Goal: Task Accomplishment & Management: Manage account settings

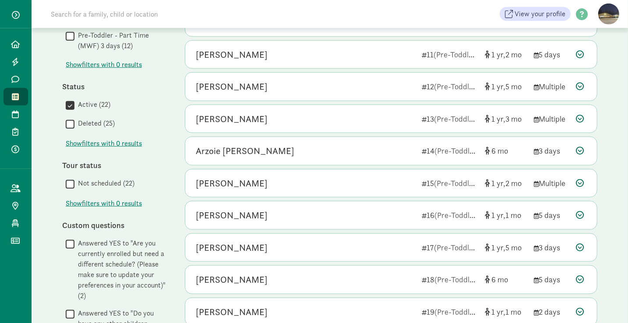
scroll to position [415, 0]
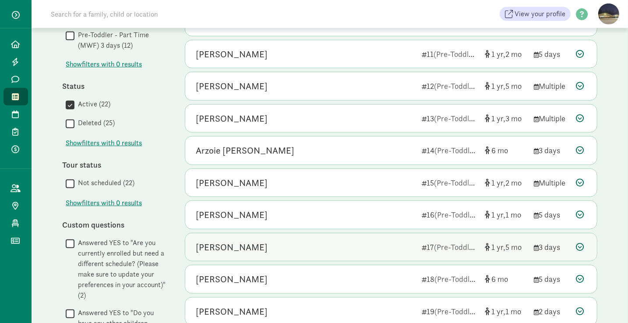
click at [260, 241] on div "[PERSON_NAME]" at bounding box center [305, 247] width 219 height 14
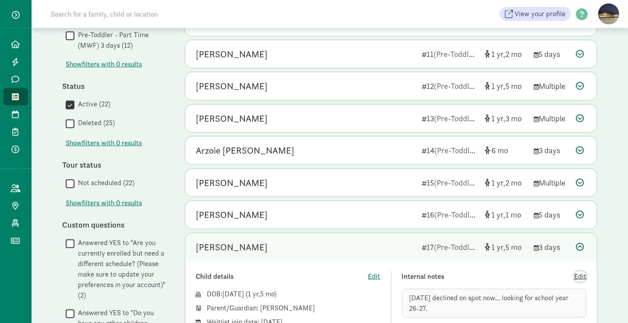
click at [580, 271] on span "Edit" at bounding box center [580, 276] width 12 height 11
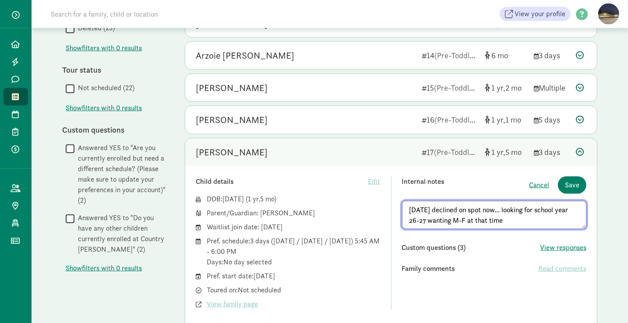
scroll to position [515, 0]
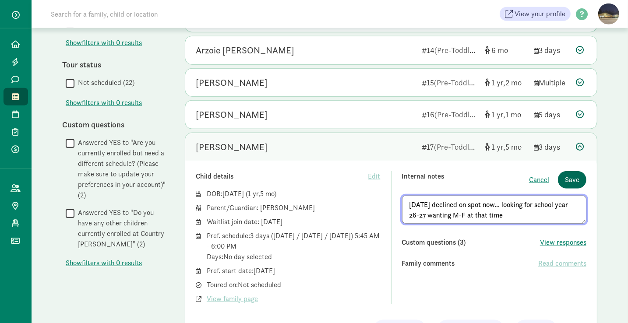
type textarea "[DATE] declined on spot now... looking for school year 26-27 wanting M-F at tha…"
click at [573, 175] on span "Save" at bounding box center [572, 180] width 14 height 11
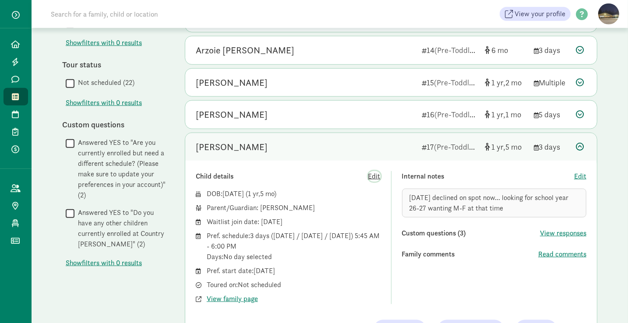
click at [374, 172] on span "Edit" at bounding box center [374, 176] width 12 height 11
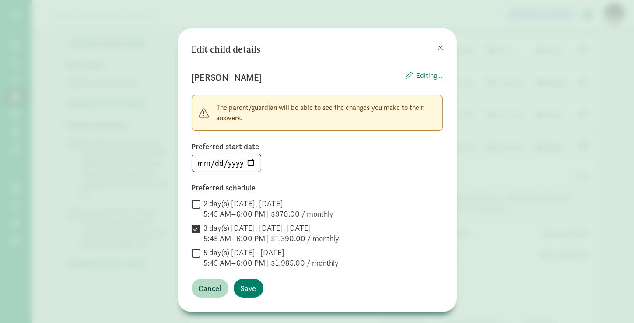
click at [195, 253] on input "5 day(s) [DATE]–[DATE] 5:45 AM–6:00 PM | $1,985.00 / monthly" at bounding box center [196, 253] width 9 height 12
checkbox input "true"
click at [244, 288] on span "Save" at bounding box center [249, 288] width 16 height 12
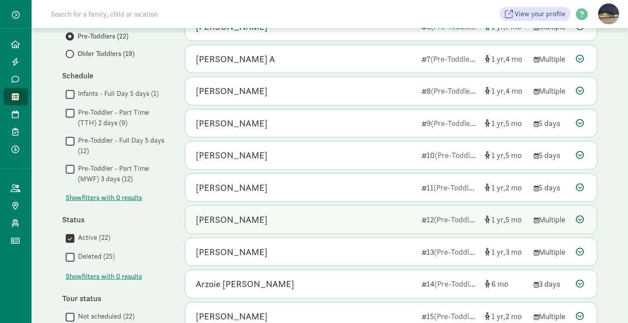
scroll to position [281, 0]
click at [249, 154] on div "[PERSON_NAME]" at bounding box center [232, 156] width 72 height 14
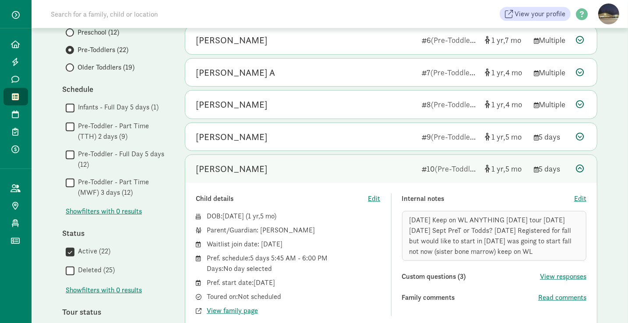
scroll to position [247, 0]
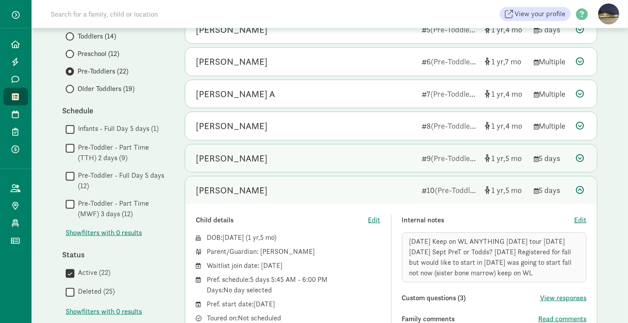
click at [311, 156] on div "[PERSON_NAME]" at bounding box center [305, 159] width 219 height 14
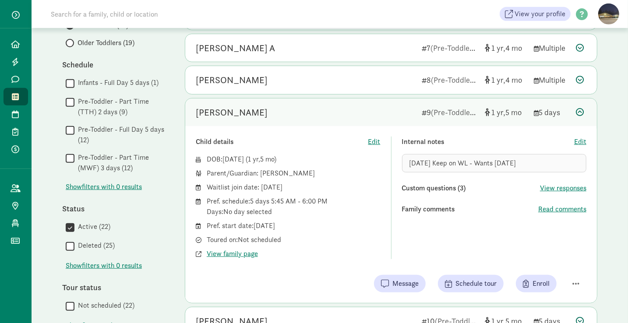
scroll to position [294, 0]
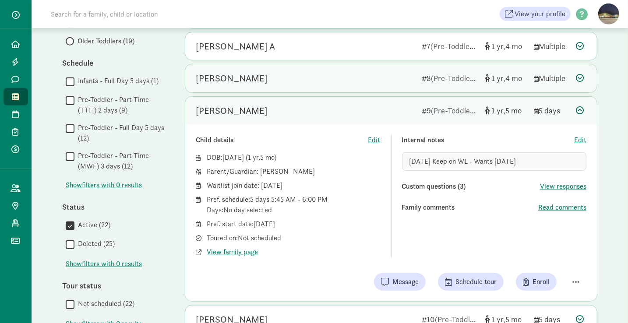
click at [285, 77] on div "[PERSON_NAME]" at bounding box center [305, 78] width 219 height 14
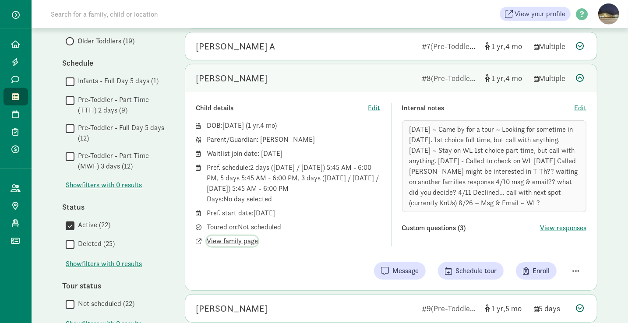
click at [238, 236] on span "View family page" at bounding box center [232, 241] width 51 height 11
click at [582, 105] on span "Edit" at bounding box center [580, 108] width 12 height 11
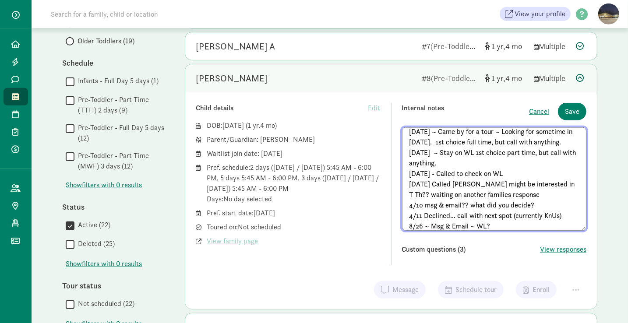
scroll to position [15, 0]
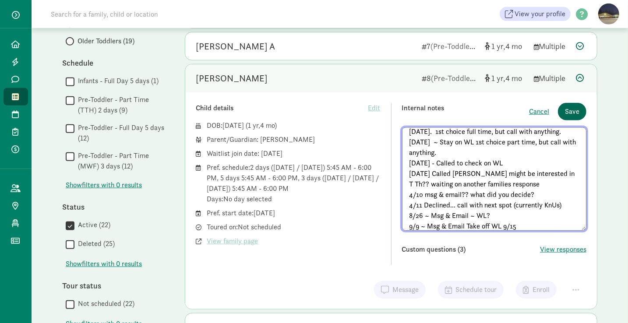
type textarea "[DATE] ~ Came by for a tour ~ Looking for sometime in [DATE]. 1st choice full t…"
click at [574, 106] on span "Save" at bounding box center [572, 111] width 14 height 11
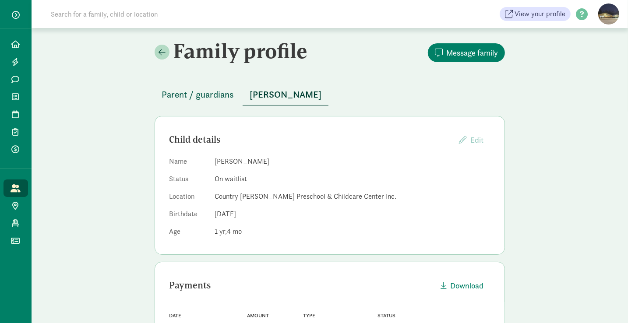
click at [210, 92] on span "Parent / guardians" at bounding box center [198, 95] width 72 height 14
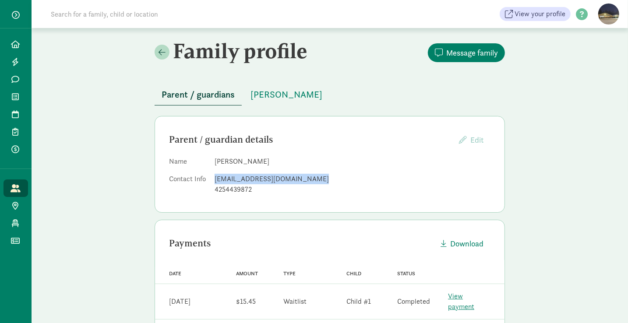
drag, startPoint x: 312, startPoint y: 179, endPoint x: 213, endPoint y: 177, distance: 99.0
click at [213, 177] on dl "Name Anthony Modica Contact Info modicaenterprise@outlook.com 4254439872" at bounding box center [329, 177] width 321 height 42
copy div "modicaenterprise@outlook.com"
